Goal: Information Seeking & Learning: Learn about a topic

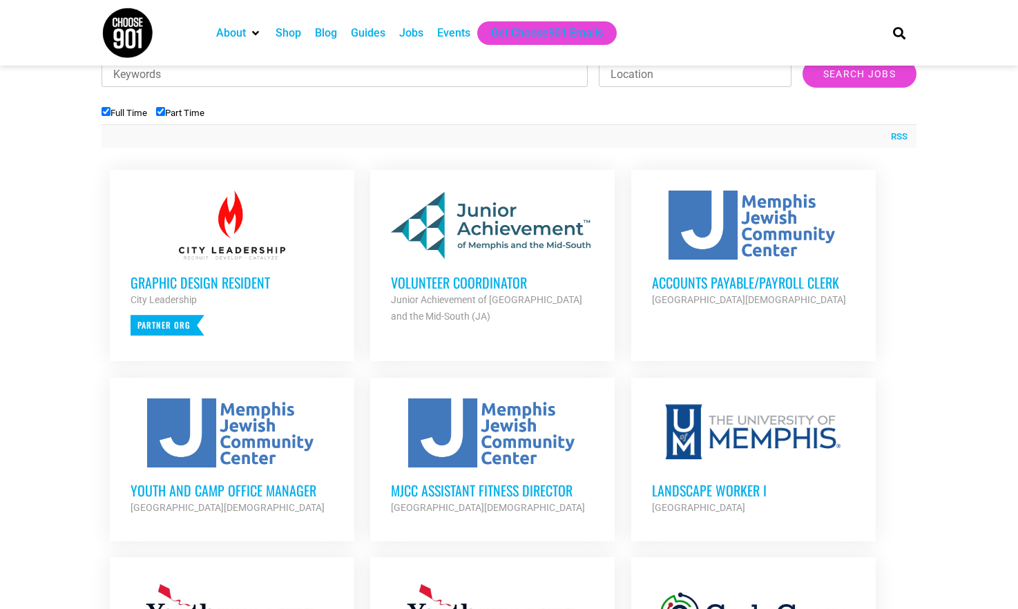
scroll to position [464, 0]
click at [447, 285] on h3 "Volunteer Coordinator" at bounding box center [492, 282] width 203 height 18
click at [251, 483] on h3 "Youth and Camp Office Manager" at bounding box center [232, 490] width 203 height 18
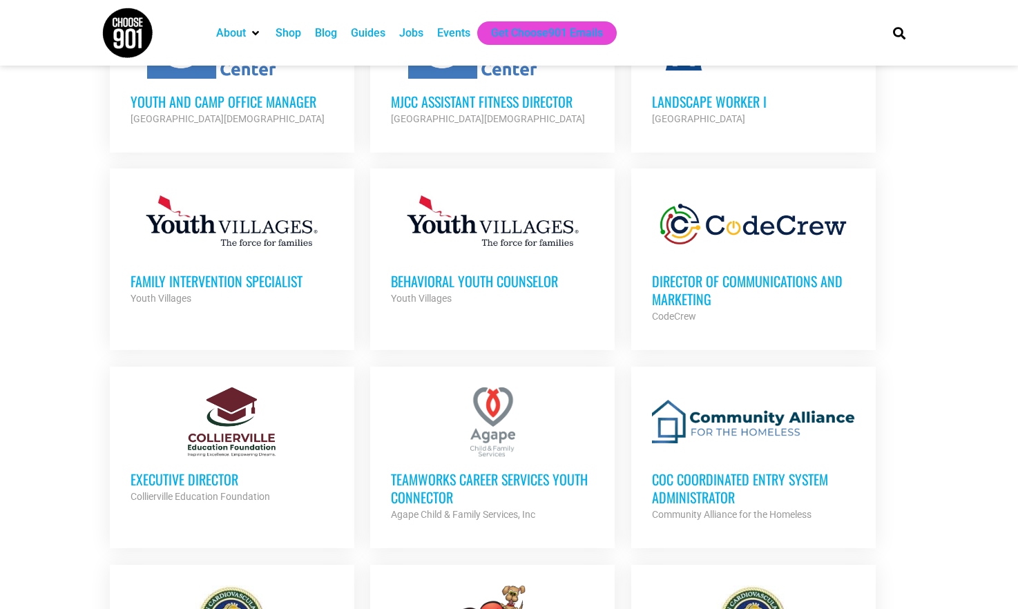
scroll to position [855, 0]
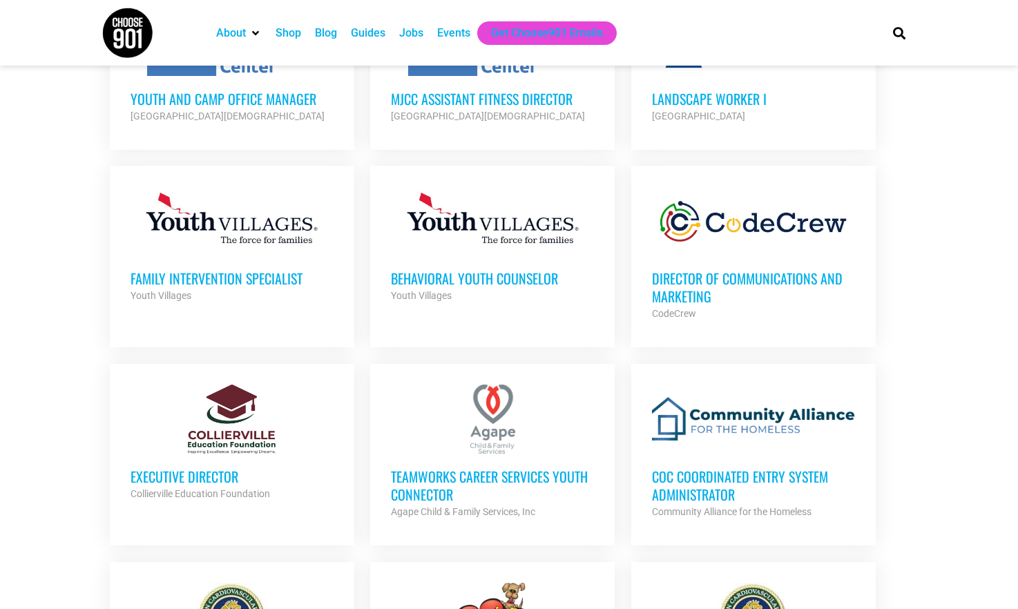
click at [738, 285] on h3 "Director of Communications and Marketing" at bounding box center [753, 287] width 203 height 36
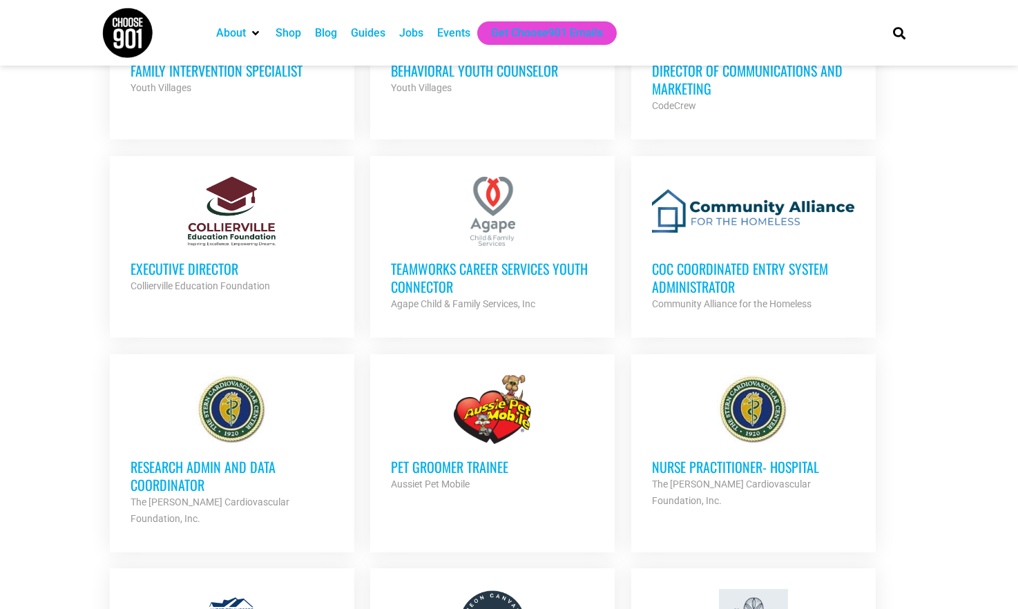
scroll to position [1082, 0]
